Goal: Find specific page/section: Find specific page/section

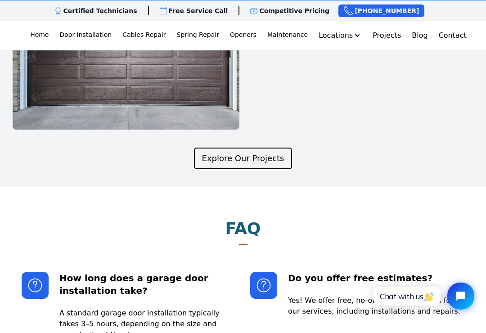
scroll to position [1733, 0]
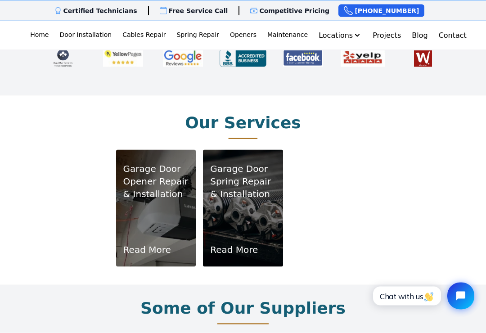
scroll to position [513, 0]
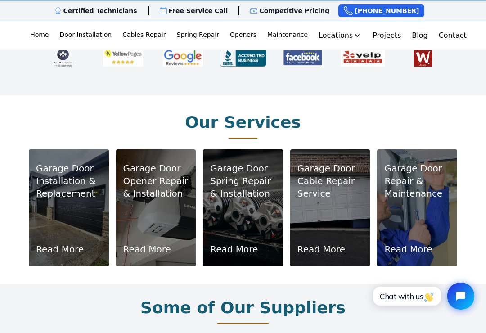
click at [242, 186] on p "Spring Repair & Installation" at bounding box center [243, 187] width 66 height 25
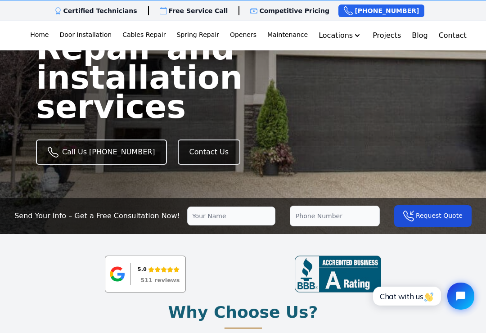
scroll to position [0, 0]
